Goal: Information Seeking & Learning: Learn about a topic

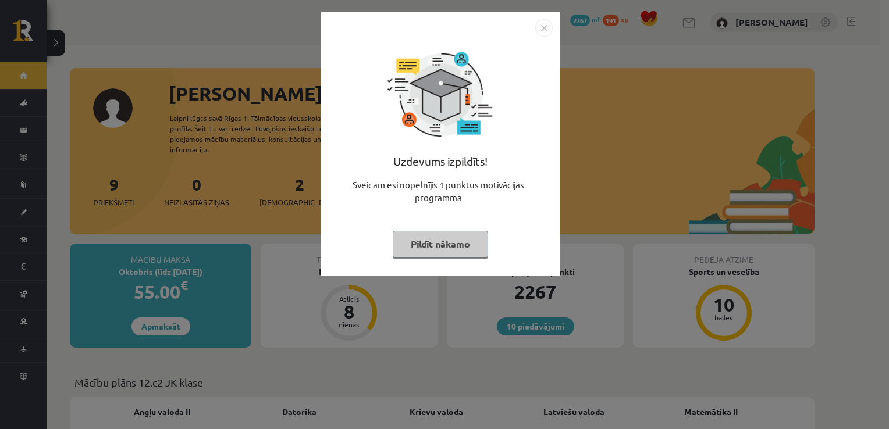
click at [546, 20] on img "Close" at bounding box center [543, 27] width 17 height 17
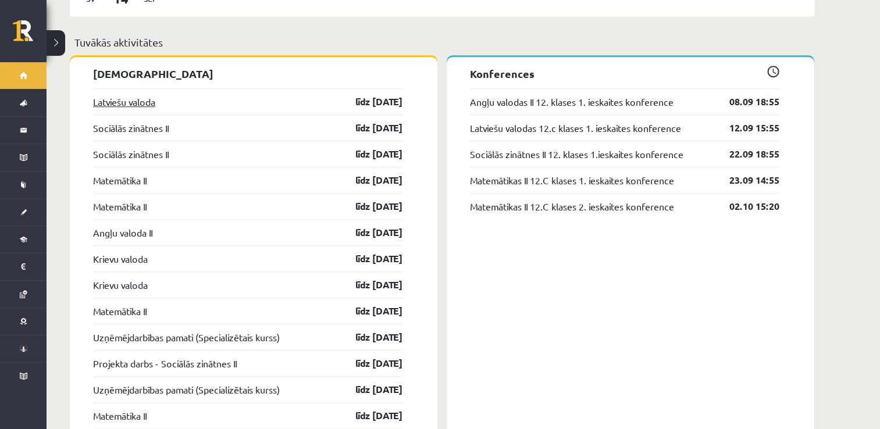
scroll to position [872, 0]
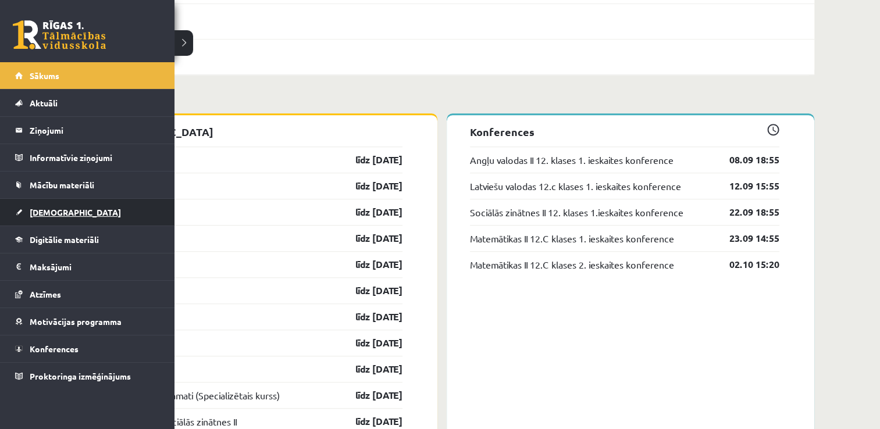
click at [59, 211] on span "[DEMOGRAPHIC_DATA]" at bounding box center [75, 212] width 91 height 10
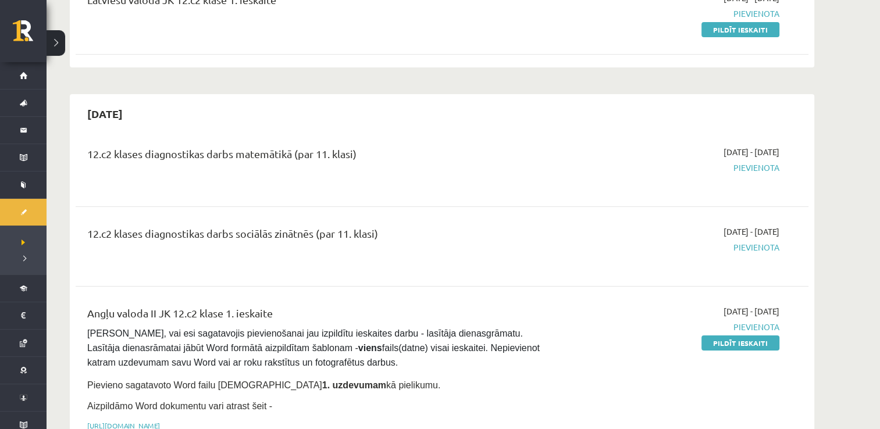
scroll to position [233, 0]
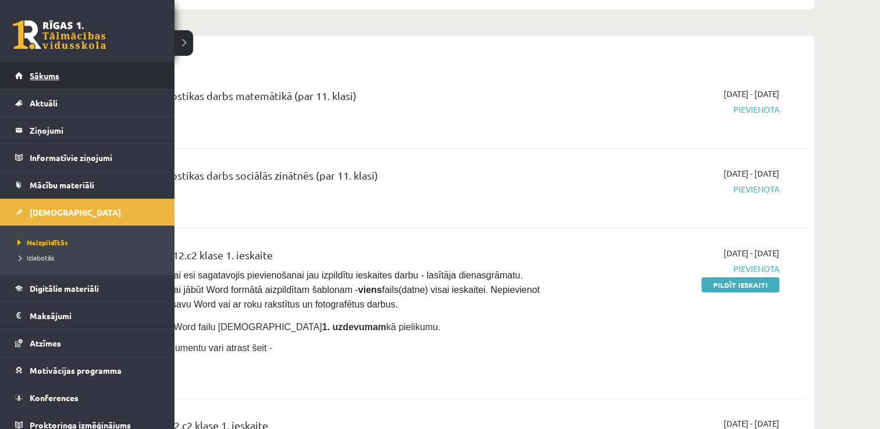
click at [43, 81] on link "Sākums" at bounding box center [87, 75] width 145 height 27
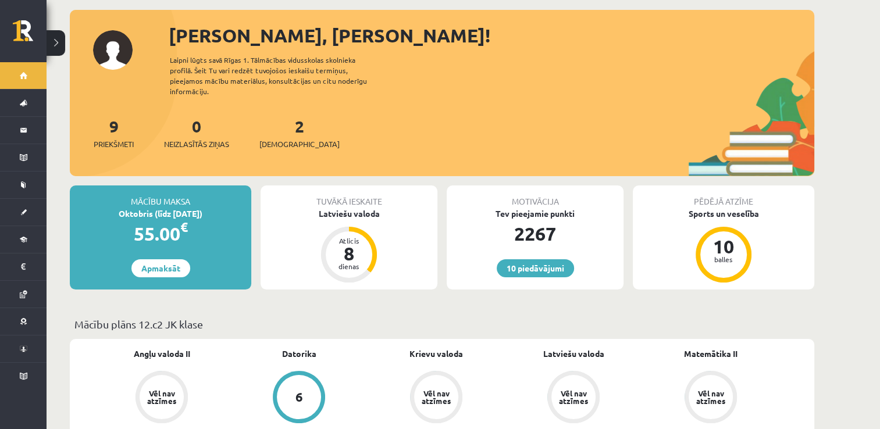
scroll to position [174, 0]
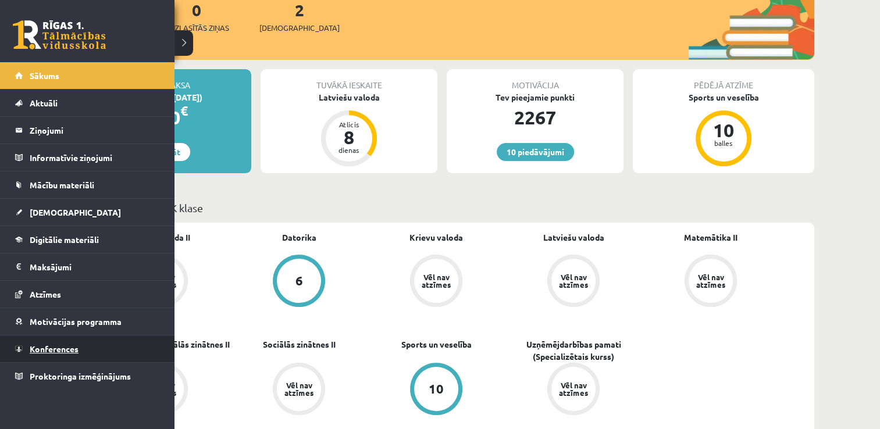
click at [49, 345] on span "Konferences" at bounding box center [54, 349] width 49 height 10
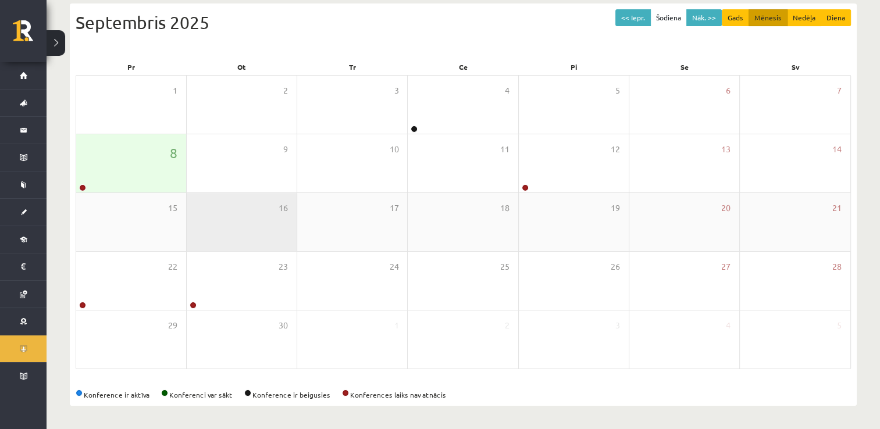
scroll to position [126, 0]
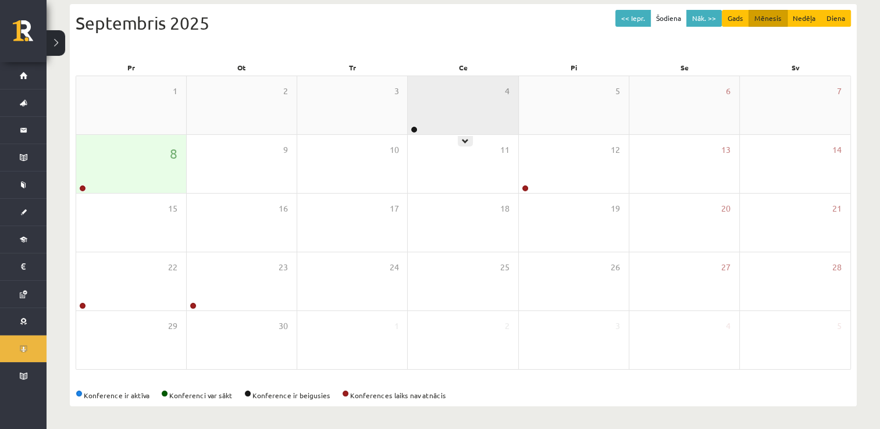
click at [456, 109] on div "4" at bounding box center [463, 105] width 110 height 58
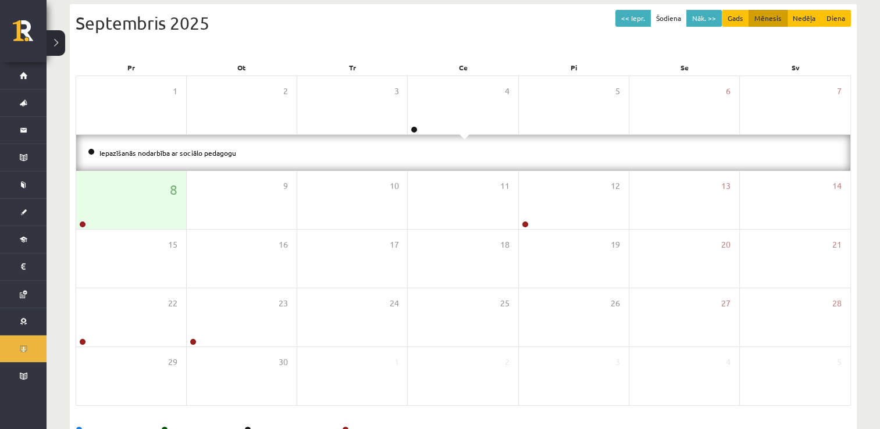
click at [215, 158] on li "Iepazīšanās nodarbība ar sociālo pedagogu" at bounding box center [463, 153] width 751 height 13
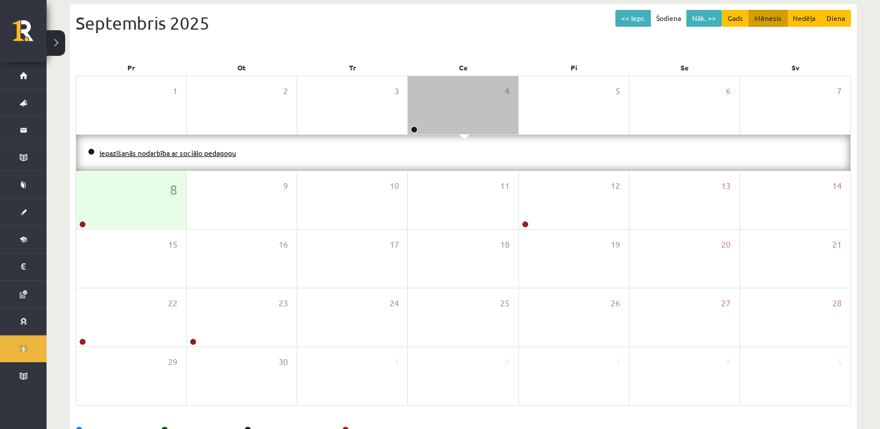
click at [212, 153] on link "Iepazīšanās nodarbība ar sociālo pedagogu" at bounding box center [167, 152] width 137 height 9
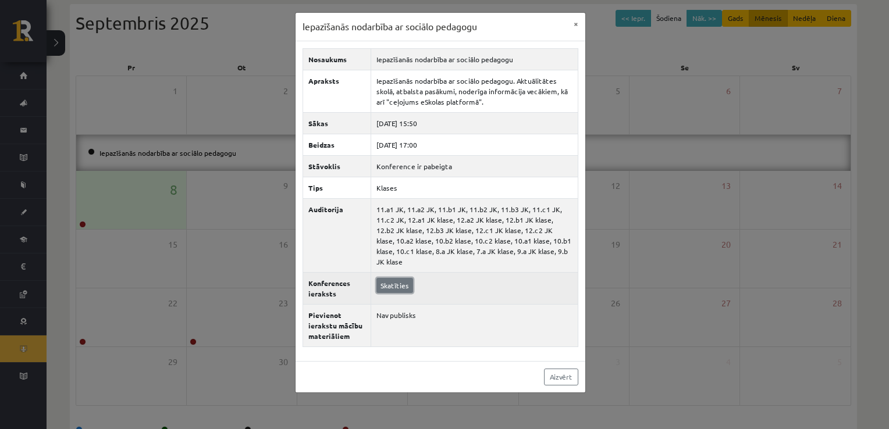
click at [395, 278] on link "Skatīties" at bounding box center [394, 285] width 37 height 15
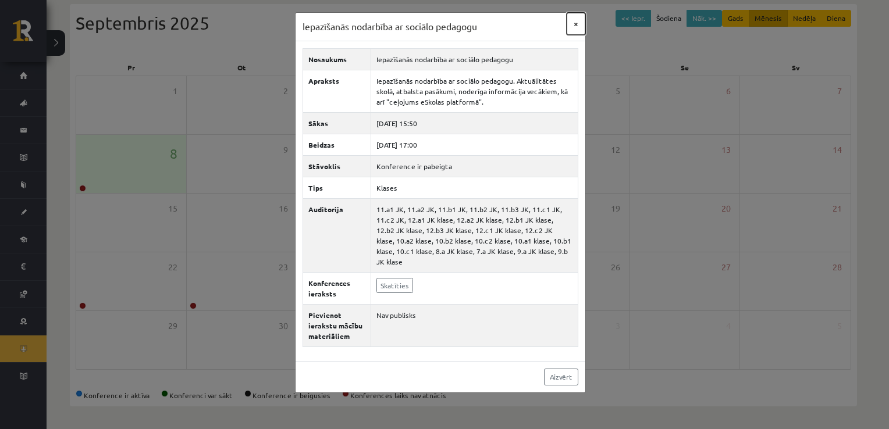
click at [570, 20] on button "×" at bounding box center [575, 24] width 19 height 22
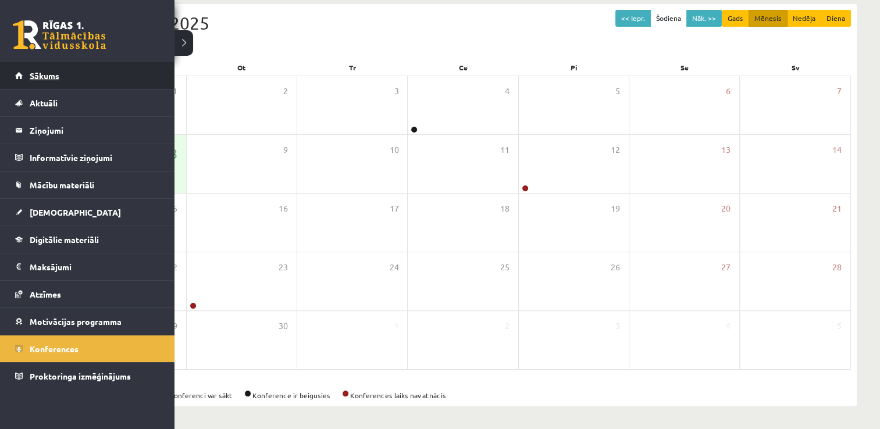
click at [24, 76] on link "Sākums" at bounding box center [87, 75] width 145 height 27
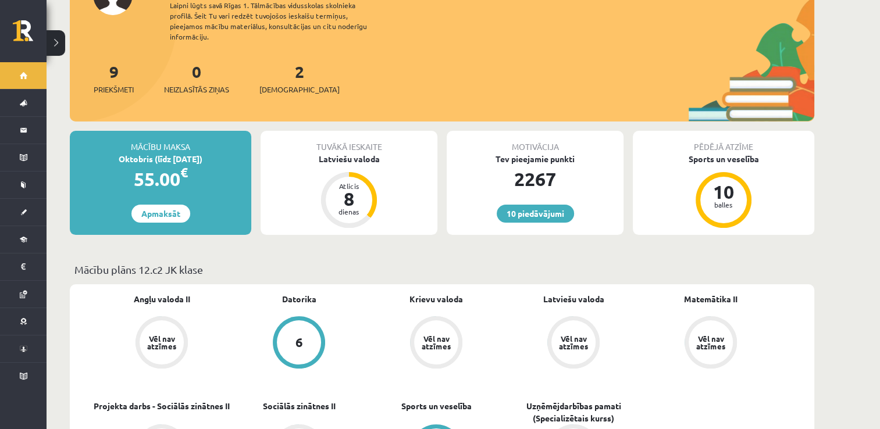
scroll to position [349, 0]
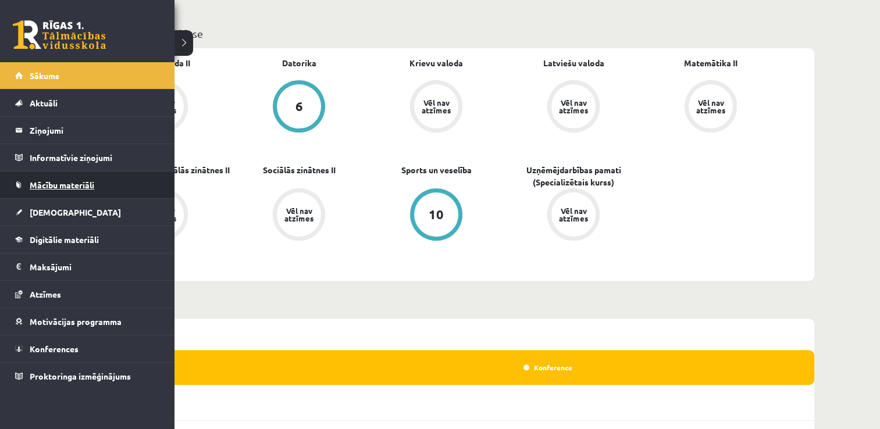
click at [61, 192] on link "Mācību materiāli" at bounding box center [87, 185] width 145 height 27
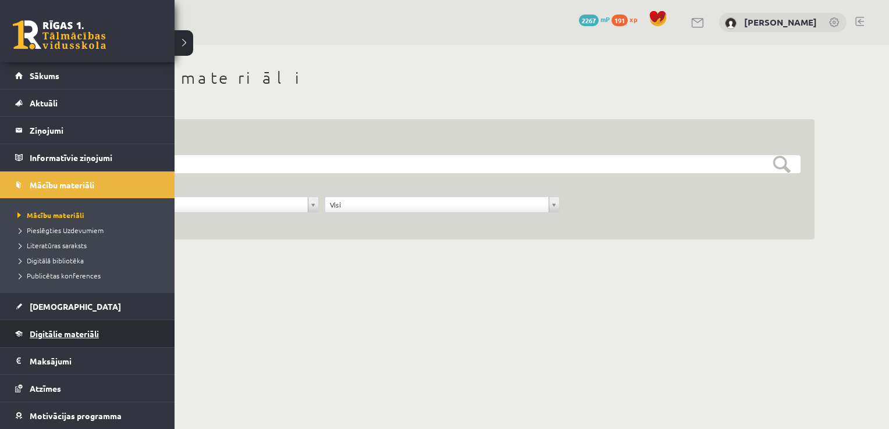
click at [59, 331] on span "Digitālie materiāli" at bounding box center [64, 334] width 69 height 10
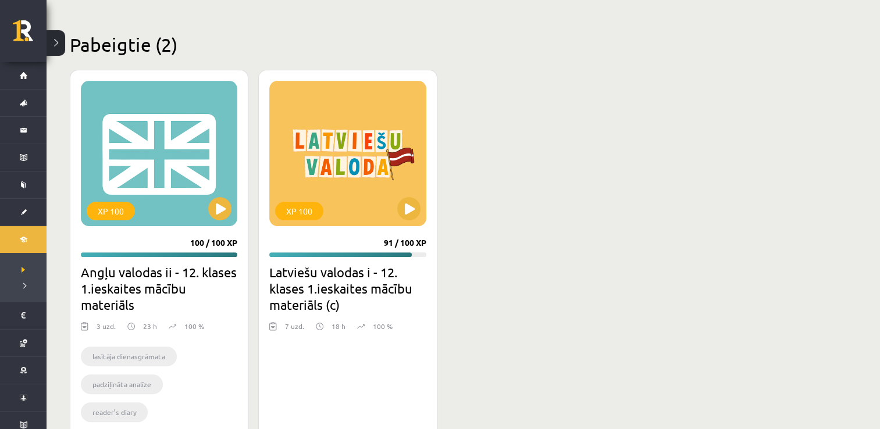
scroll to position [349, 0]
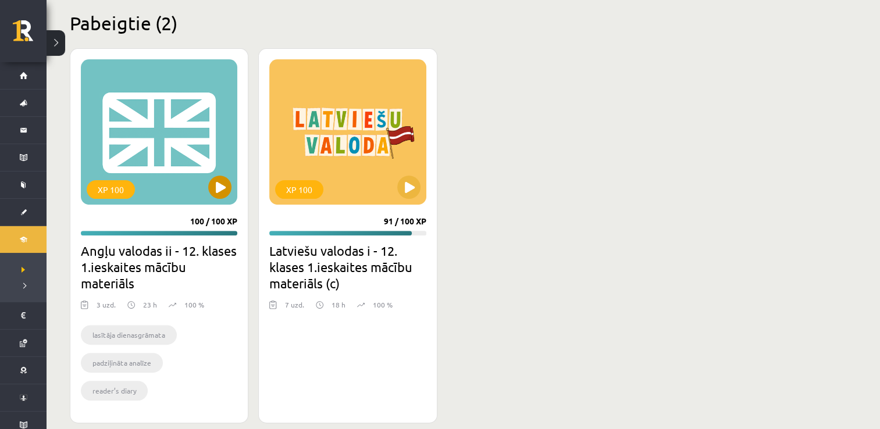
click at [180, 173] on div "XP 100" at bounding box center [159, 131] width 156 height 145
click at [217, 134] on div "XP 100" at bounding box center [159, 131] width 156 height 145
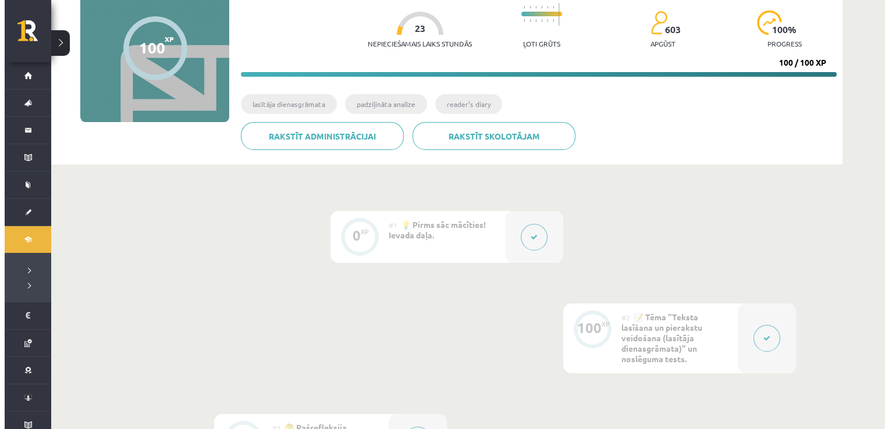
scroll to position [174, 0]
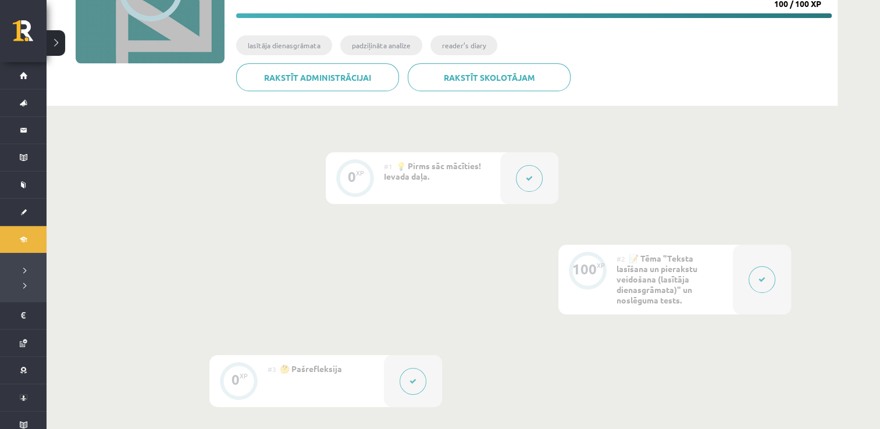
click at [756, 281] on button at bounding box center [761, 279] width 27 height 27
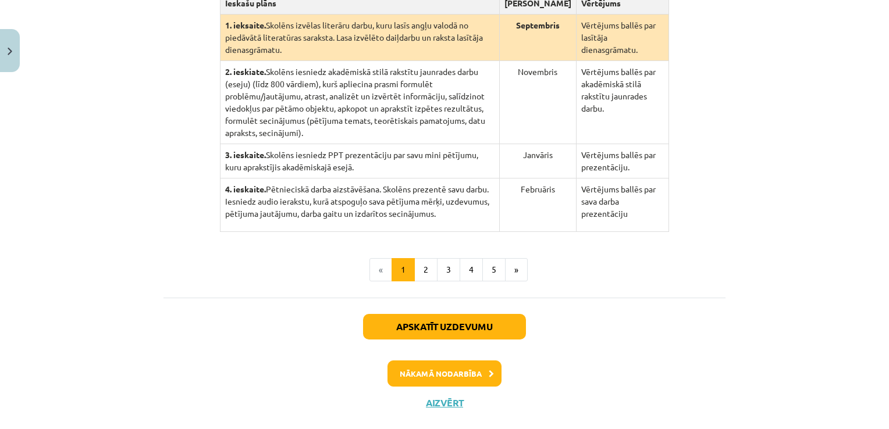
scroll to position [331, 0]
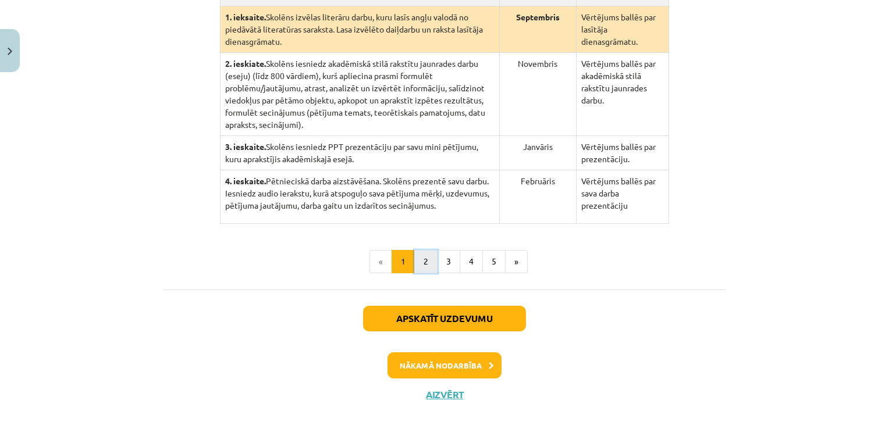
click at [427, 251] on button "2" at bounding box center [425, 261] width 23 height 23
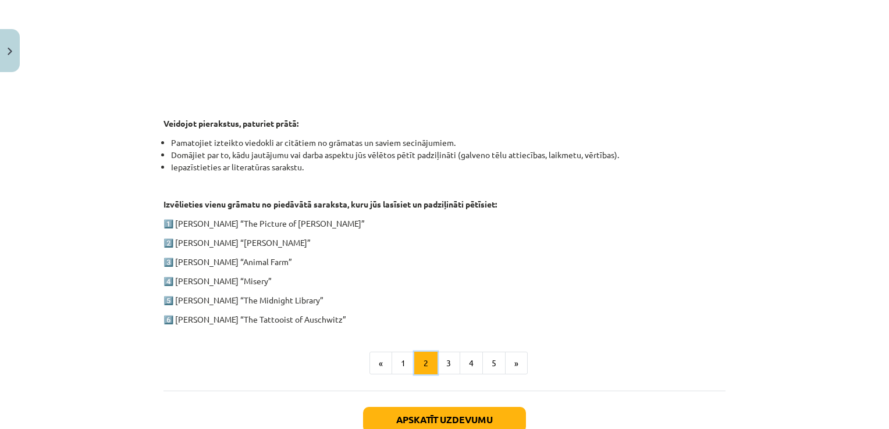
scroll to position [517, 0]
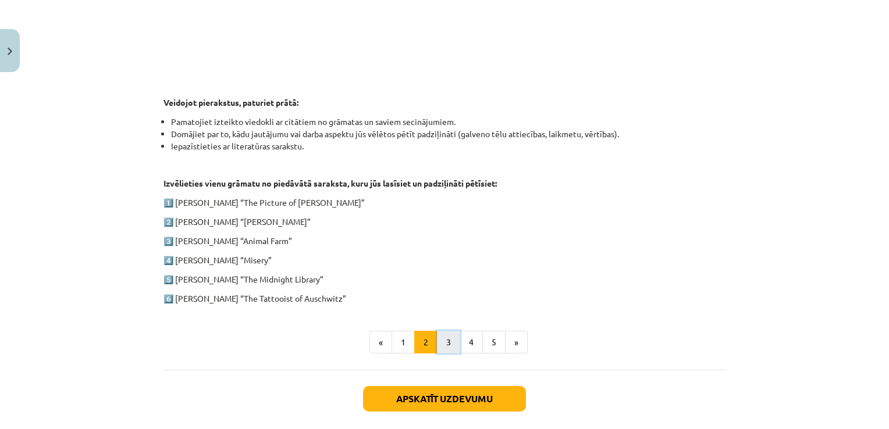
click at [443, 343] on button "3" at bounding box center [448, 342] width 23 height 23
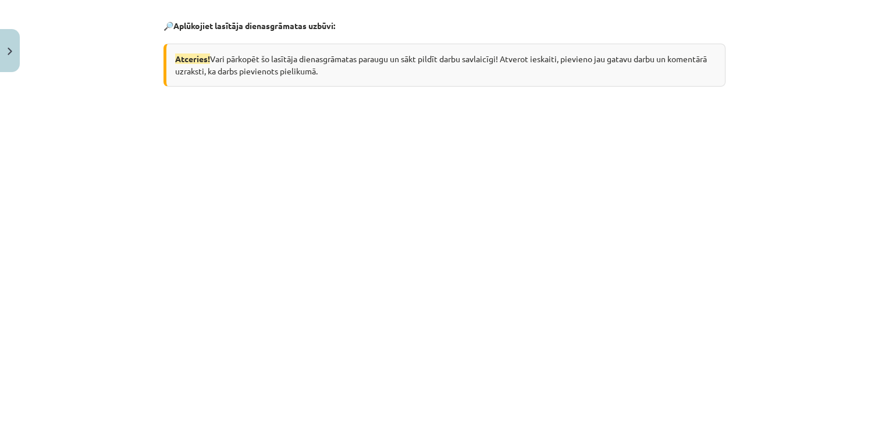
scroll to position [343, 0]
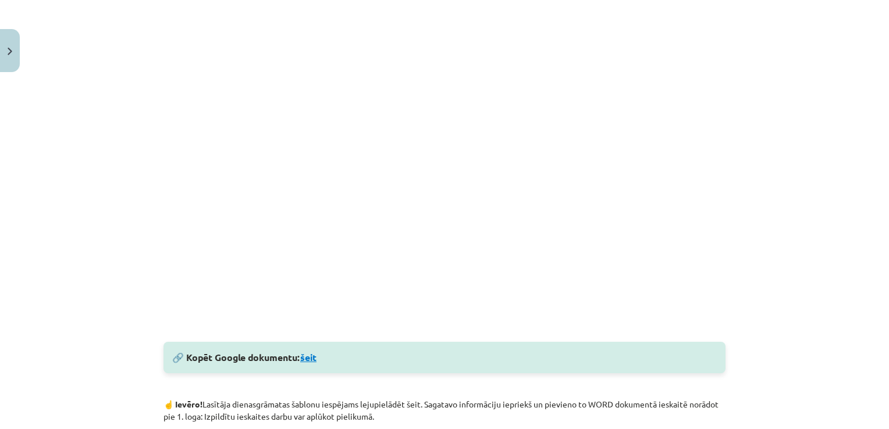
click at [307, 358] on link "šeit" at bounding box center [308, 357] width 16 height 12
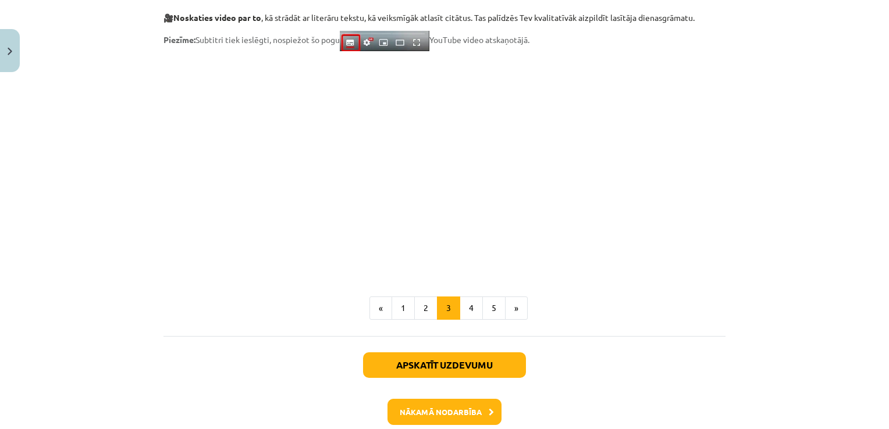
scroll to position [1005, 0]
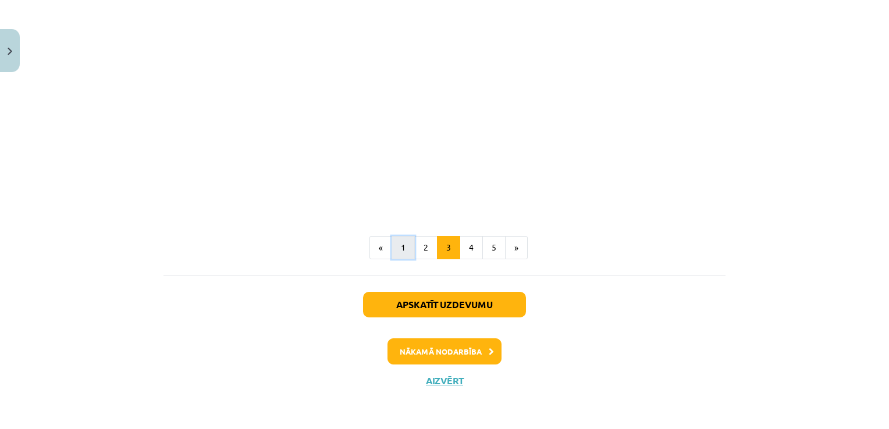
click at [400, 252] on button "1" at bounding box center [402, 247] width 23 height 23
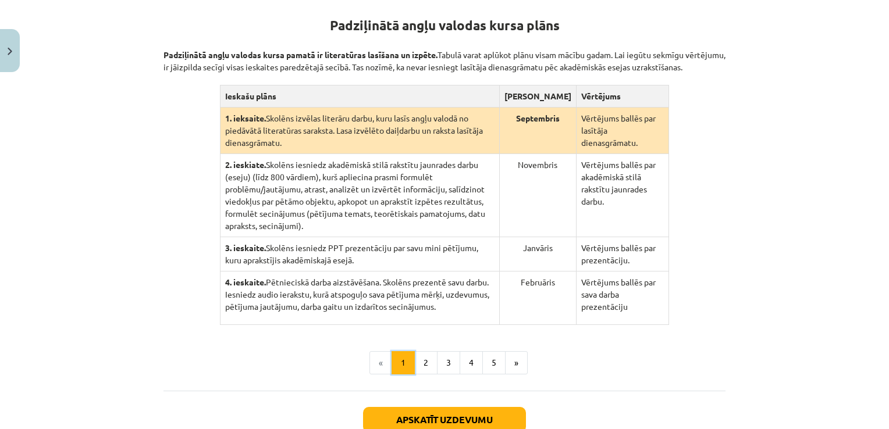
scroll to position [226, 0]
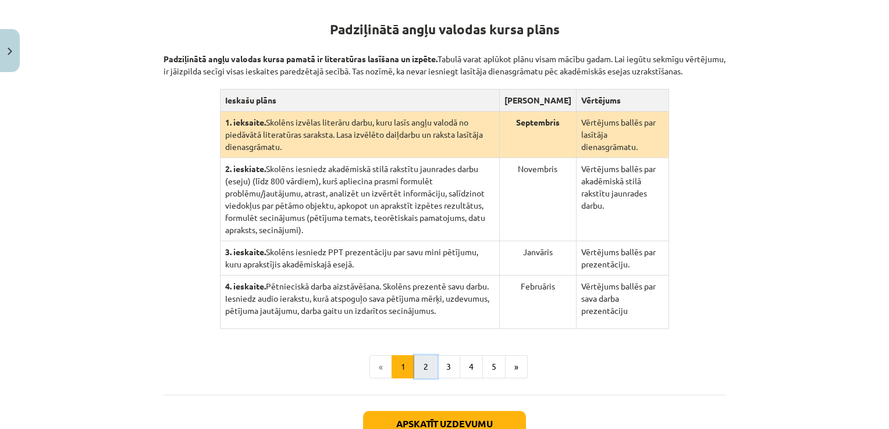
click at [423, 355] on button "2" at bounding box center [425, 366] width 23 height 23
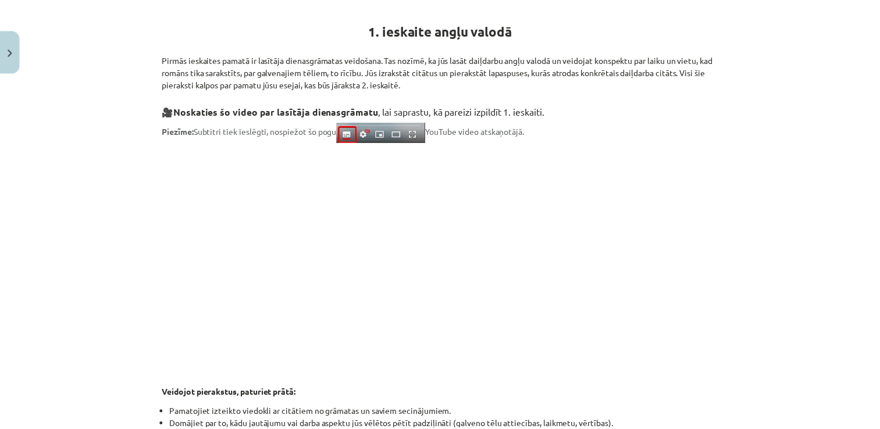
scroll to position [610, 0]
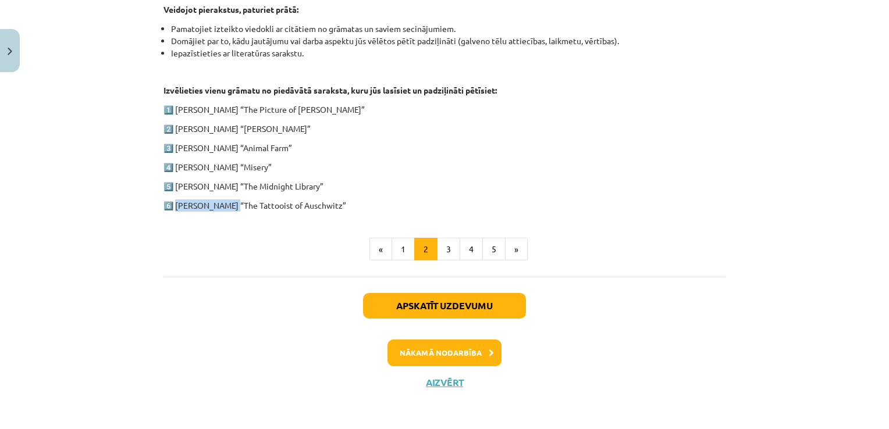
drag, startPoint x: 173, startPoint y: 204, endPoint x: 228, endPoint y: 209, distance: 55.0
click at [228, 209] on p "6️⃣ Heather Morris “The Tattooist of Auschwitz”" at bounding box center [444, 205] width 562 height 12
copy p "Heather Morris"
drag, startPoint x: 233, startPoint y: 203, endPoint x: 331, endPoint y: 206, distance: 98.3
click at [331, 206] on p "6️⃣ Heather Morris “The Tattooist of Auschwitz”" at bounding box center [444, 205] width 562 height 12
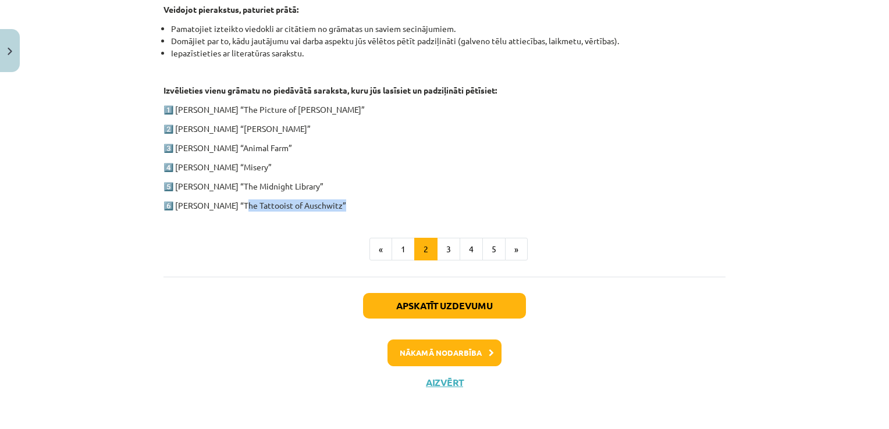
copy p "The Tattooist of Auschwitz"
click at [453, 381] on button "Aizvērt" at bounding box center [444, 383] width 44 height 12
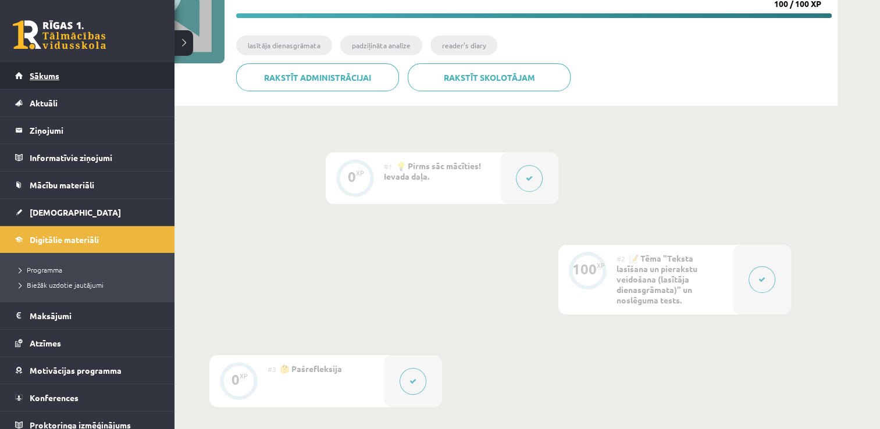
click at [28, 74] on link "Sākums" at bounding box center [87, 75] width 145 height 27
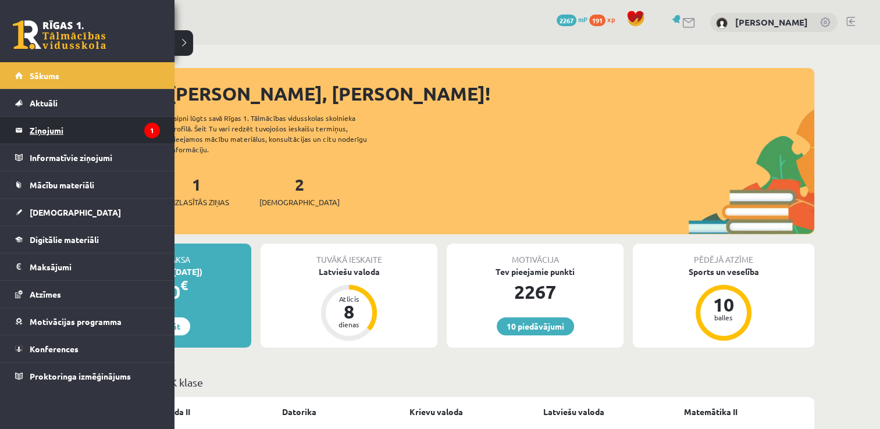
click at [31, 124] on legend "Ziņojumi 1" at bounding box center [95, 130] width 130 height 27
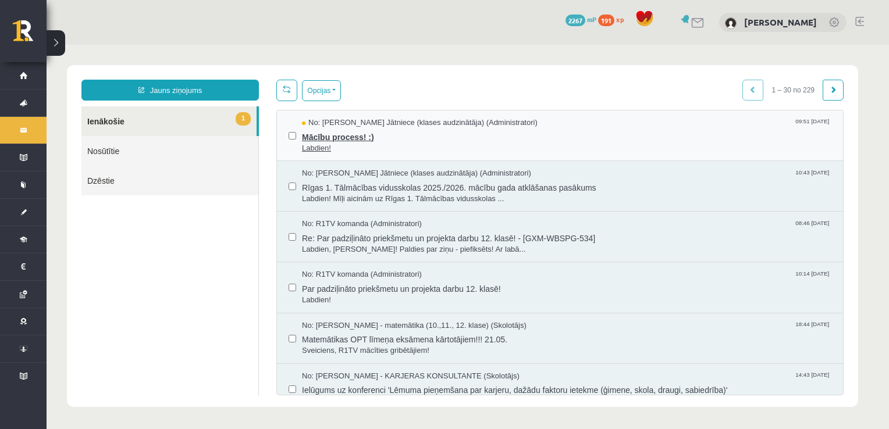
click at [340, 136] on span "Mācību process! :)" at bounding box center [566, 136] width 529 height 15
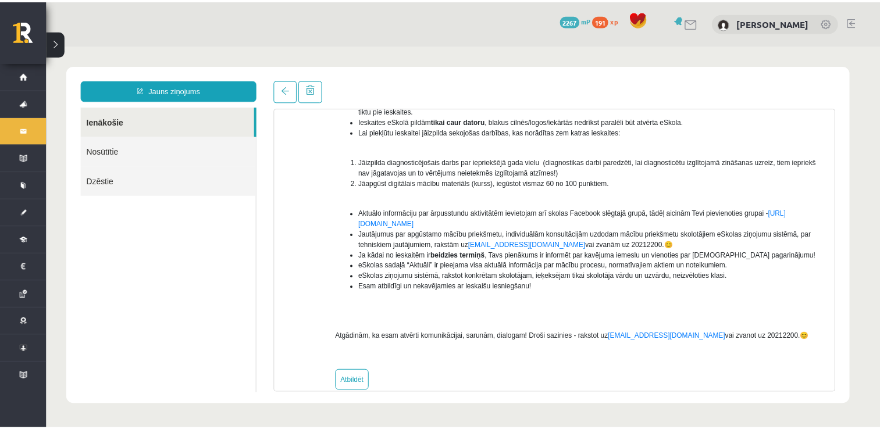
scroll to position [173, 0]
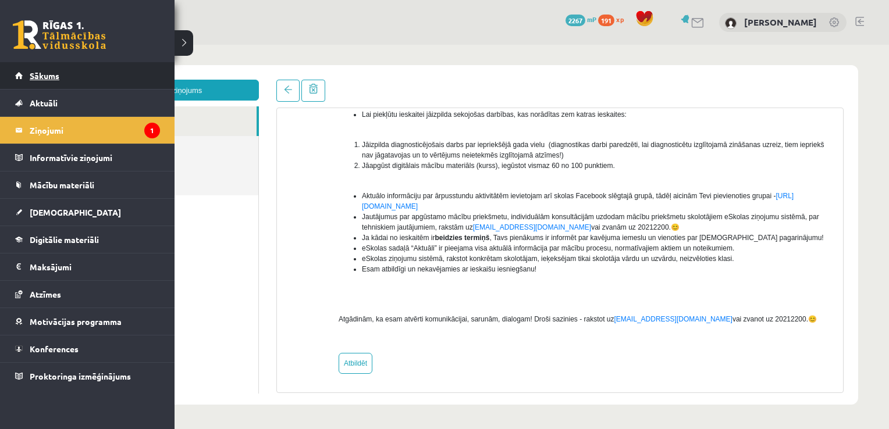
click at [26, 78] on link "Sākums" at bounding box center [87, 75] width 145 height 27
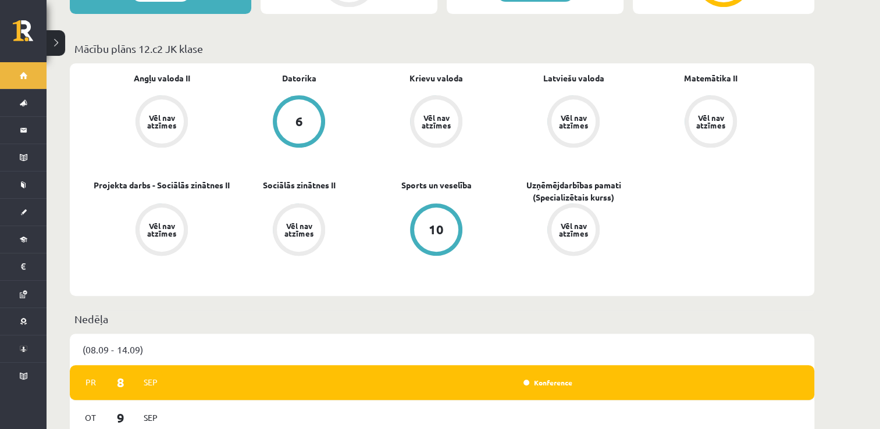
scroll to position [291, 0]
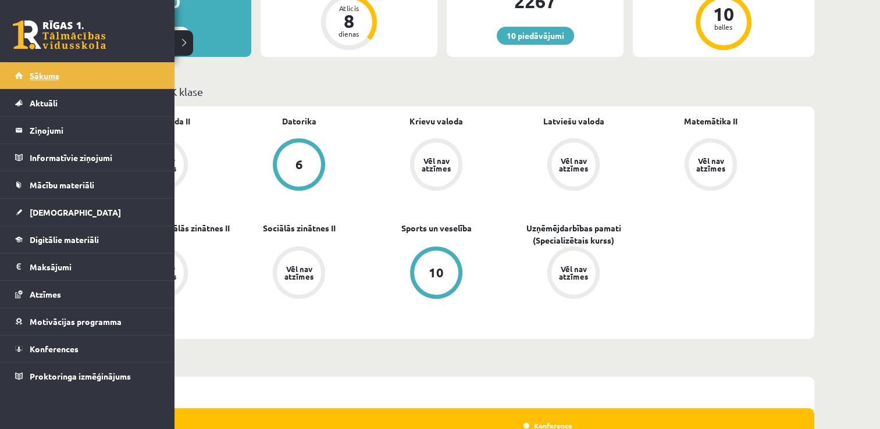
click at [34, 76] on span "Sākums" at bounding box center [45, 75] width 30 height 10
